Goal: Find specific page/section: Find specific page/section

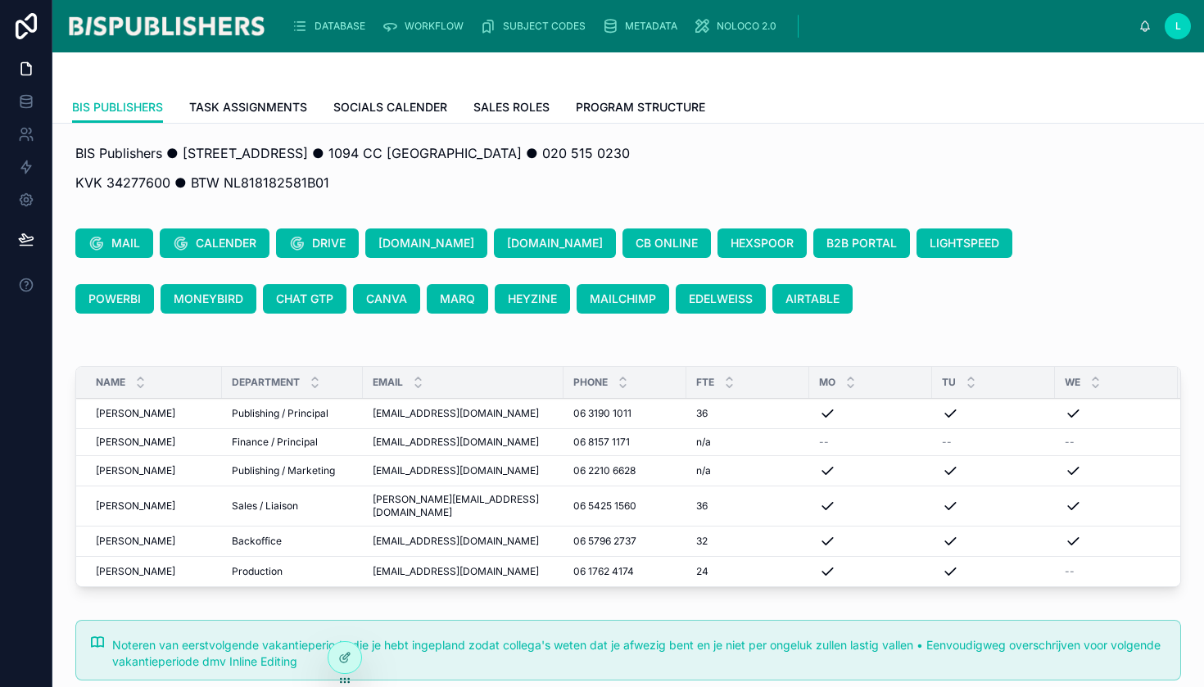
click at [346, 22] on span "DATABASE" at bounding box center [340, 26] width 51 height 13
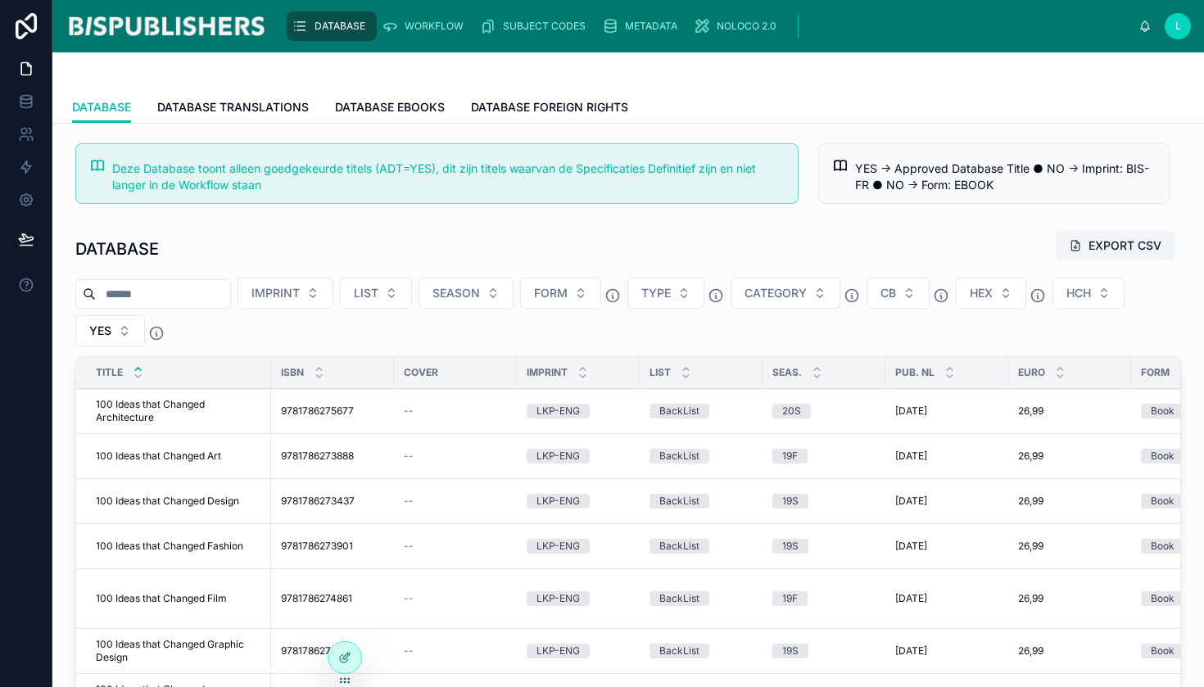
click at [166, 294] on input "text" at bounding box center [163, 294] width 134 height 23
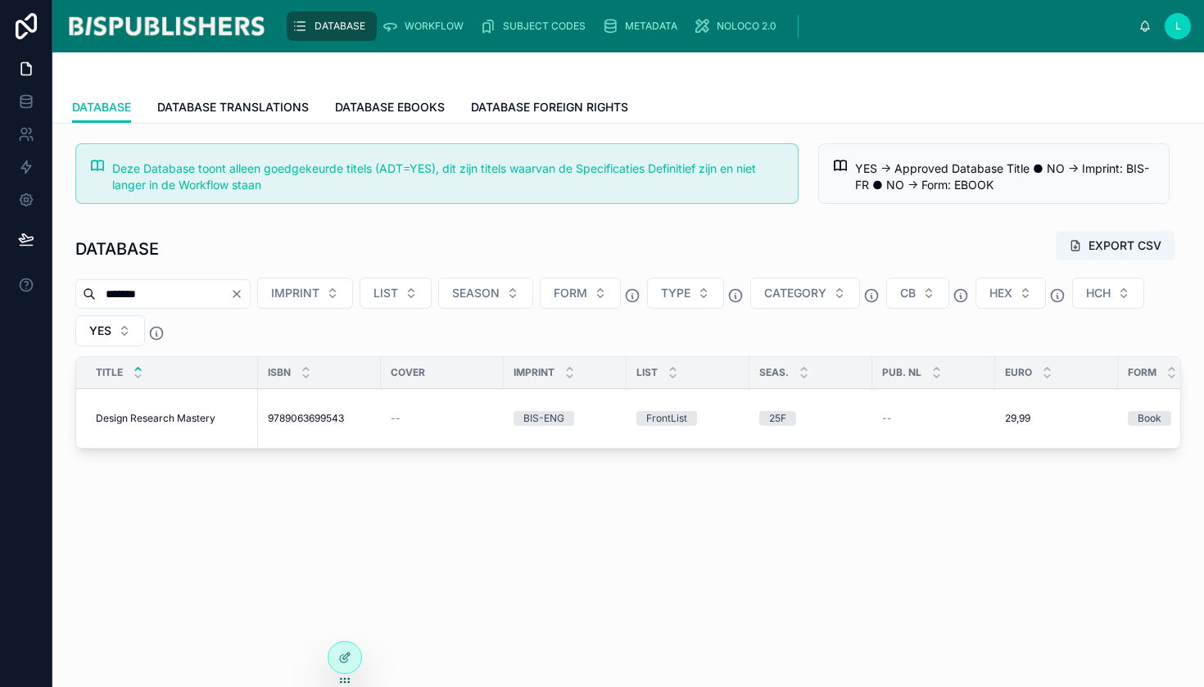
type input "*******"
click at [131, 414] on span "Design Research Mastery" at bounding box center [156, 418] width 120 height 13
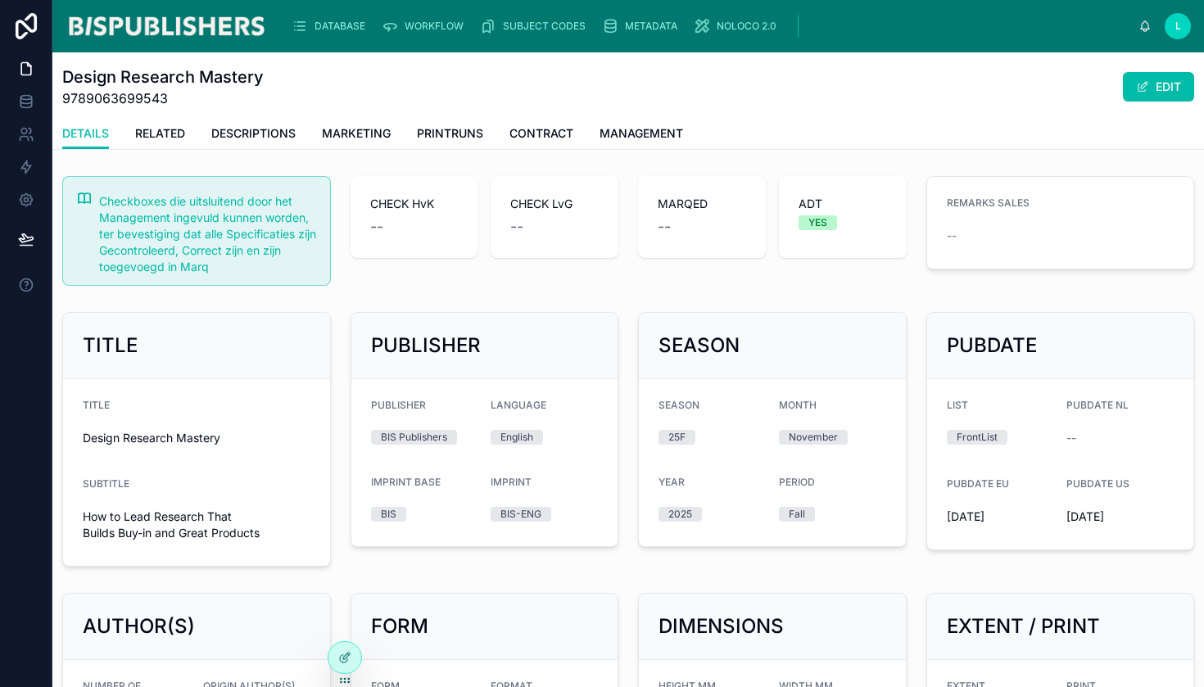
click at [442, 132] on span "PRINTRUNS" at bounding box center [450, 133] width 66 height 16
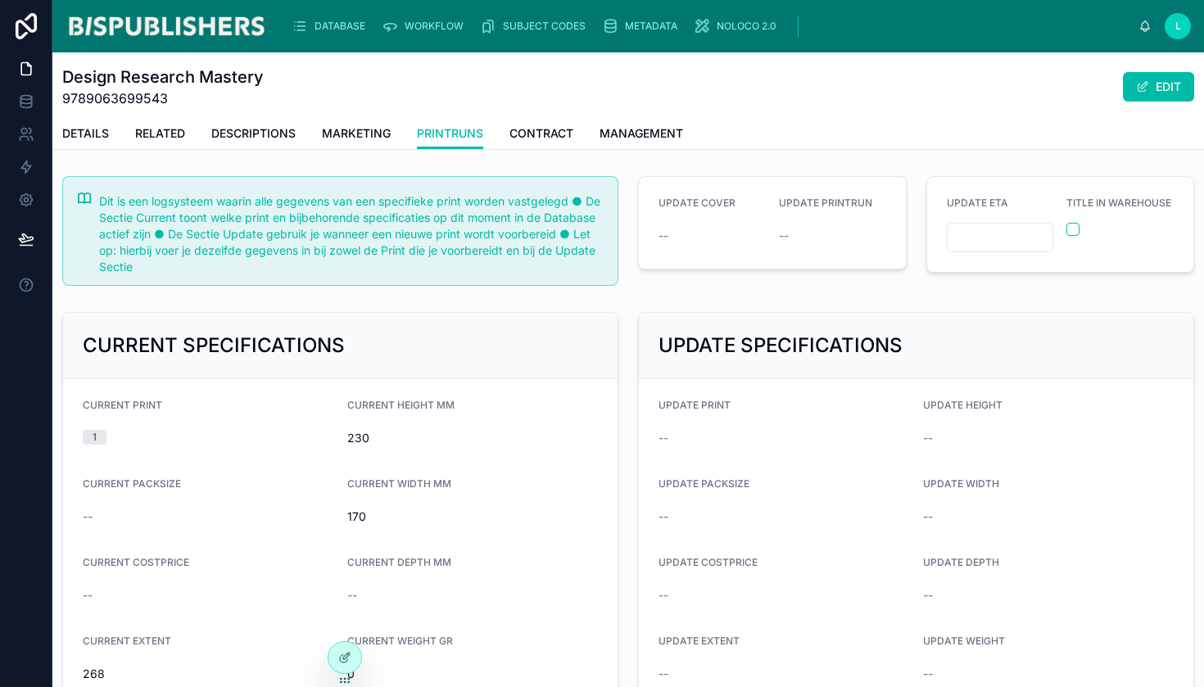
click at [374, 129] on span "MARKETING" at bounding box center [356, 133] width 69 height 16
